Goal: Information Seeking & Learning: Check status

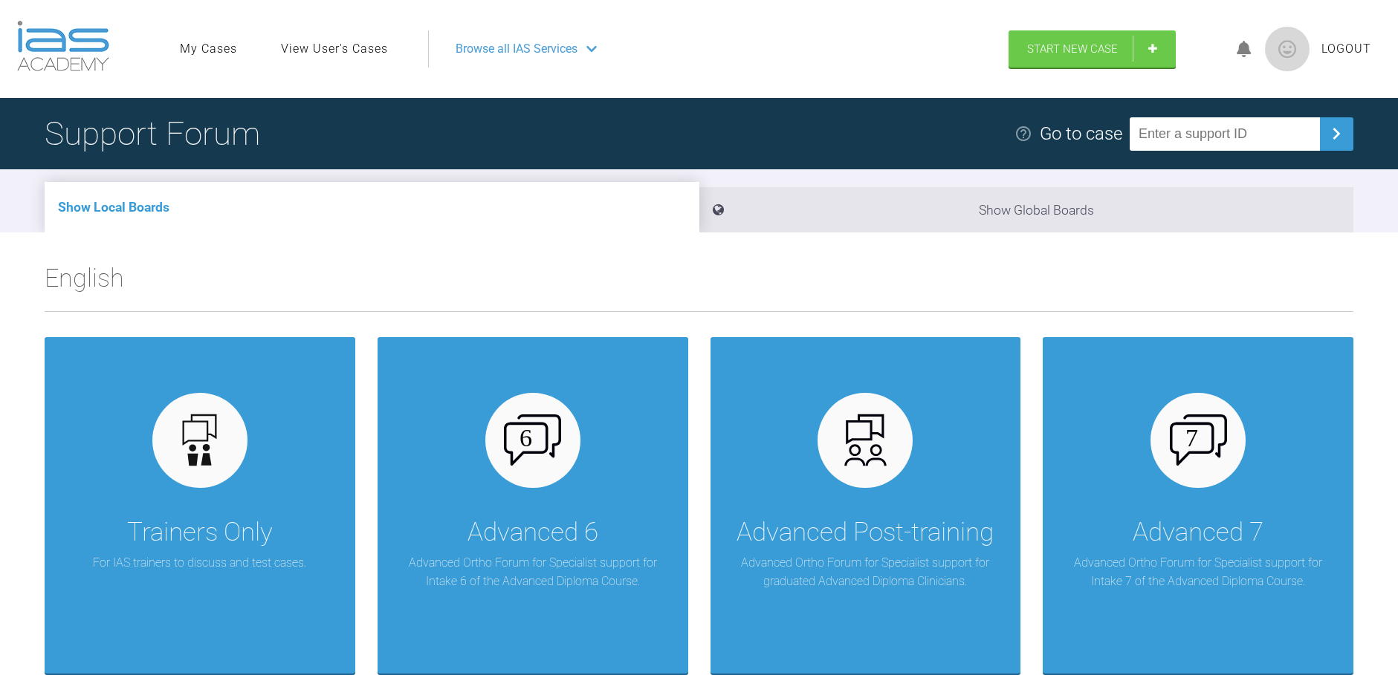
click at [298, 43] on link "View User's Cases" at bounding box center [334, 48] width 107 height 19
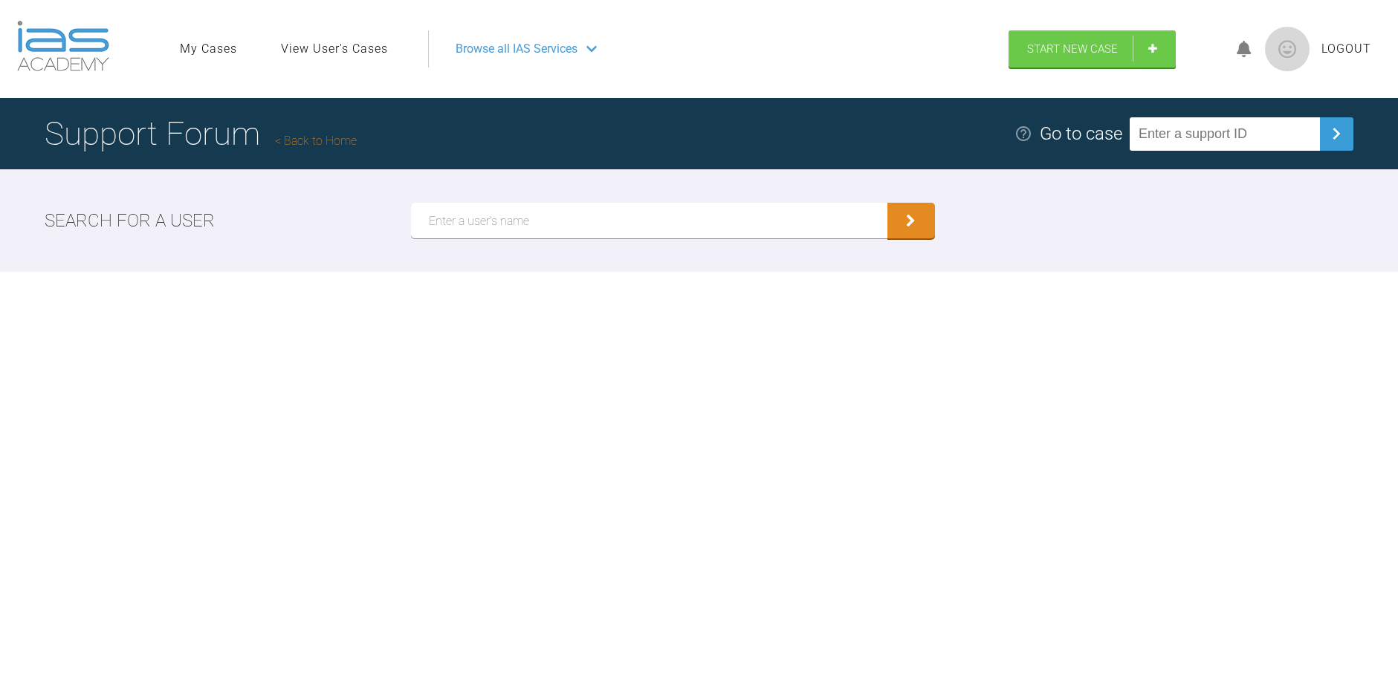
click at [470, 223] on input "text" at bounding box center [649, 221] width 476 height 36
type input "[PERSON_NAME]"
click at [887, 203] on button "submit" at bounding box center [911, 221] width 48 height 36
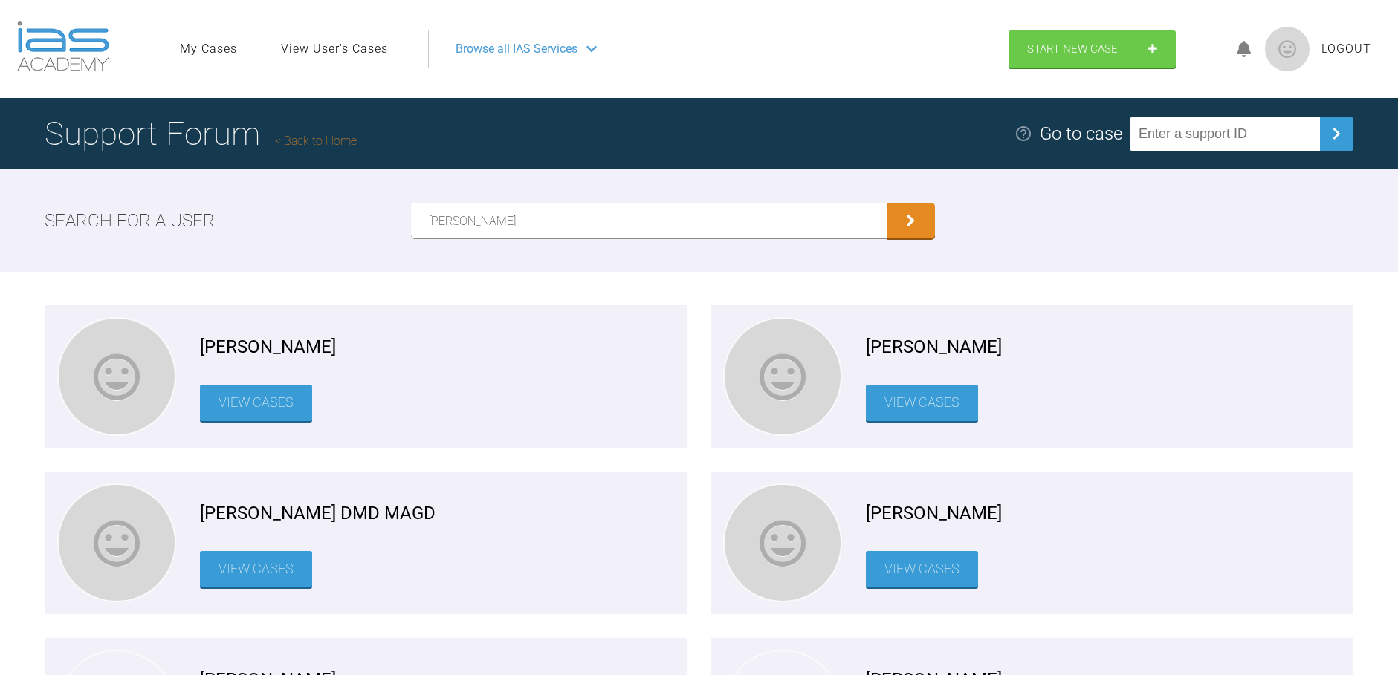
scroll to position [421, 0]
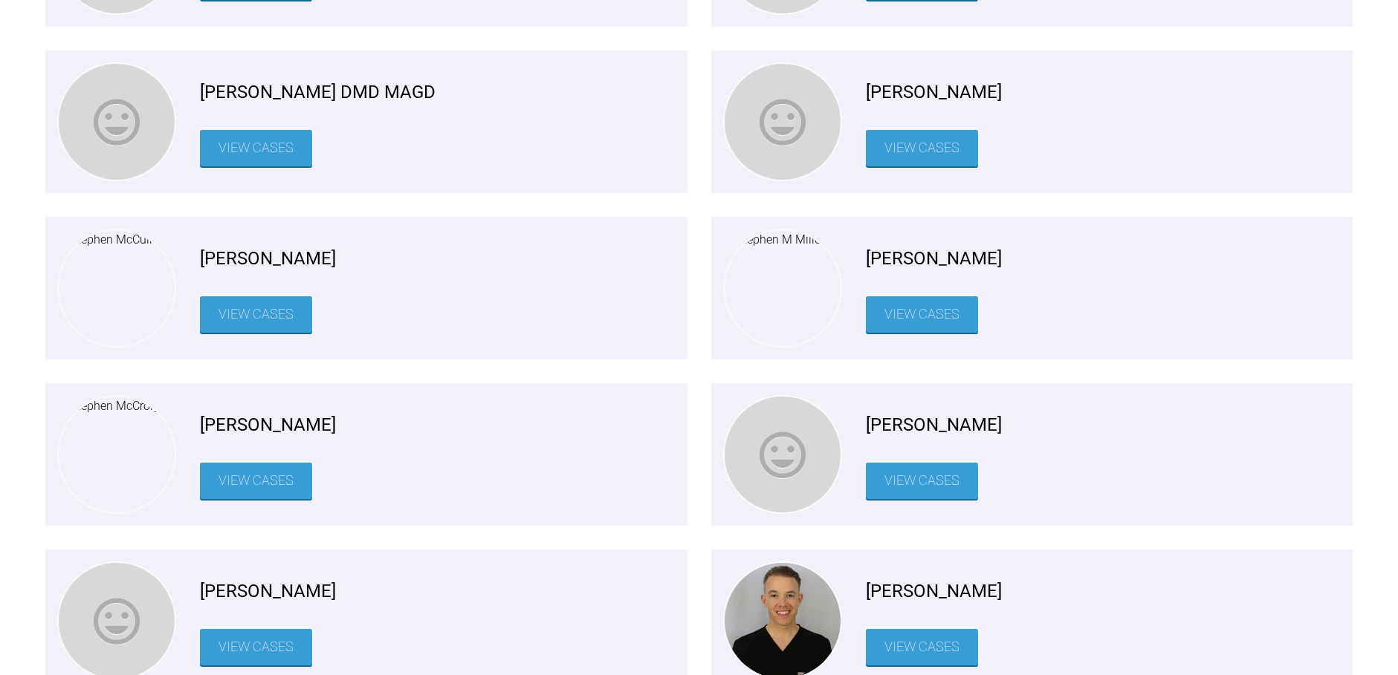
click at [259, 476] on link "View Cases" at bounding box center [256, 481] width 112 height 36
